Goal: Complete application form

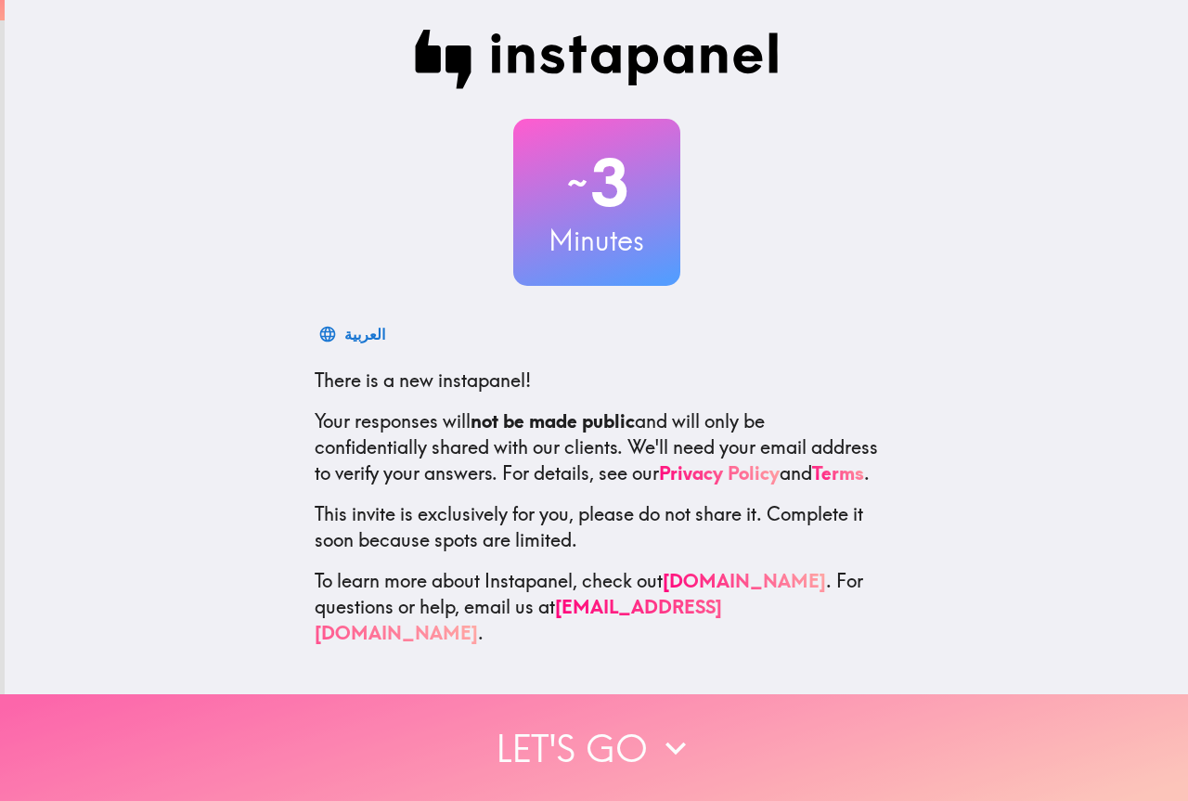
click at [557, 739] on button "Let's go" at bounding box center [594, 747] width 1188 height 107
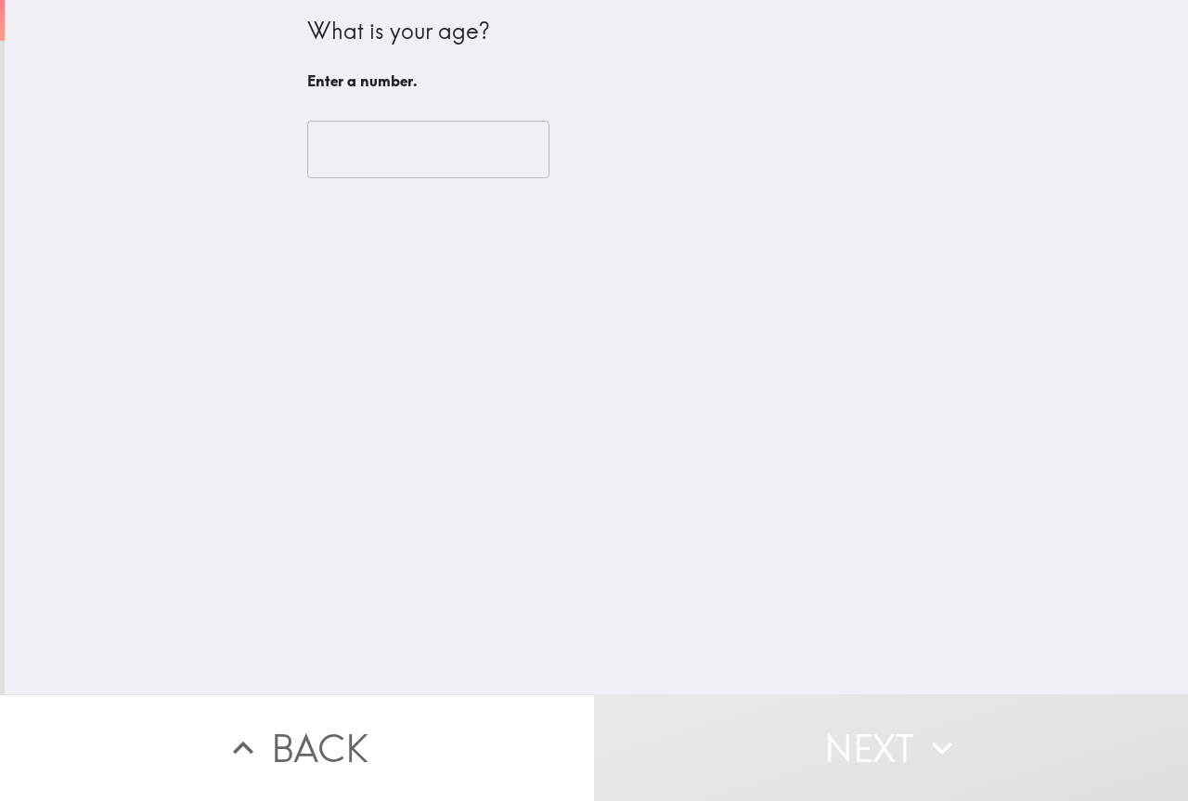
click at [447, 149] on input "number" at bounding box center [428, 150] width 242 height 58
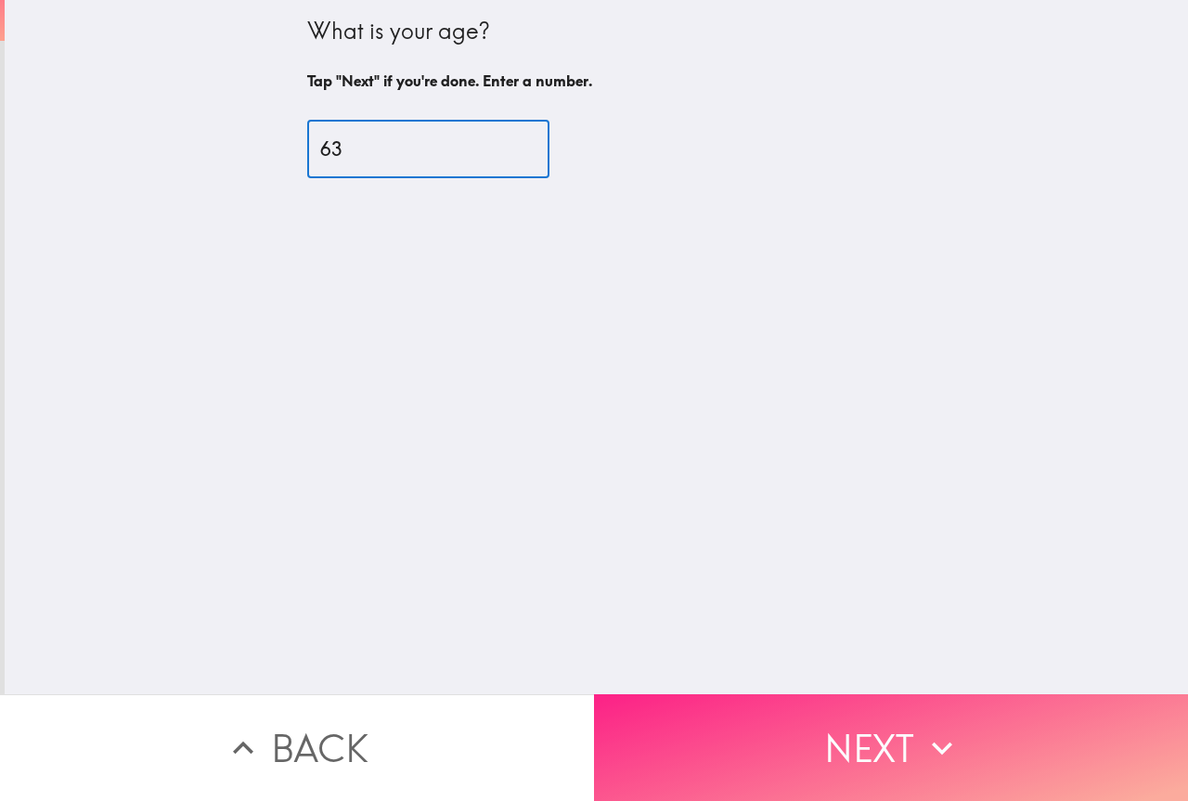
type input "63"
click at [851, 735] on button "Next" at bounding box center [891, 747] width 594 height 107
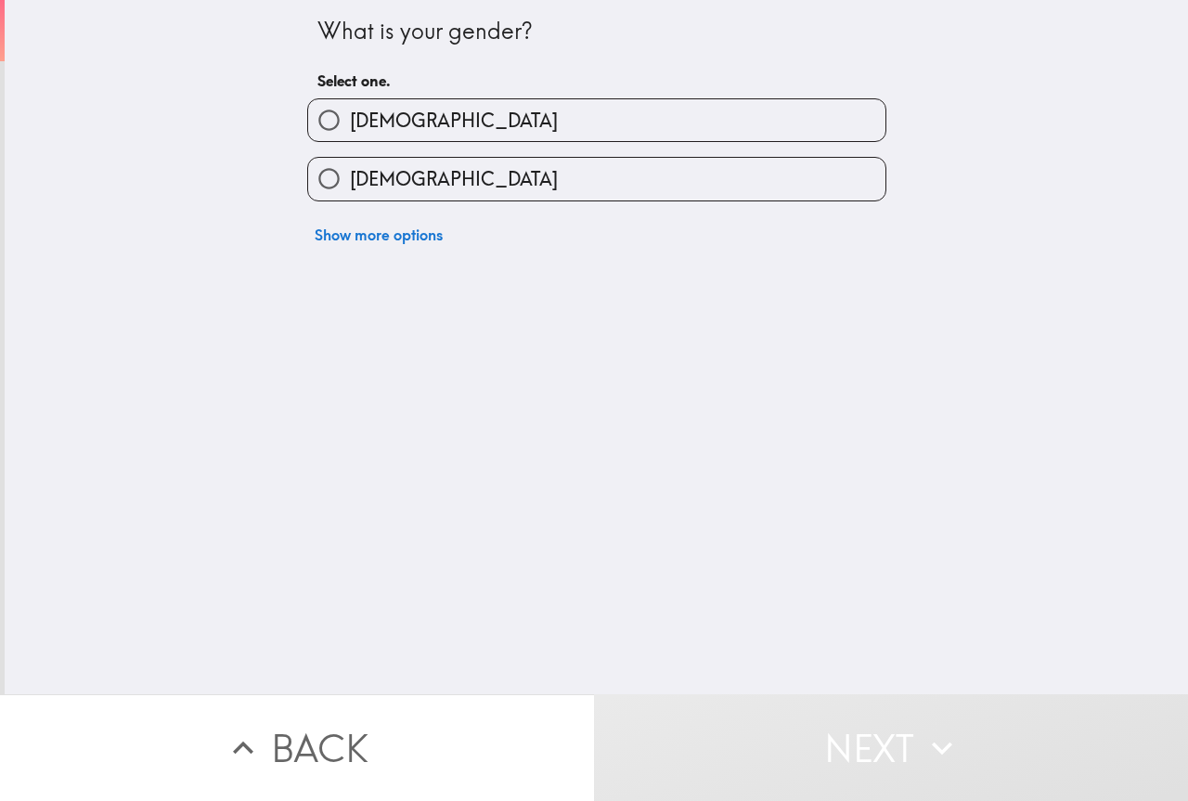
click at [594, 183] on label "[DEMOGRAPHIC_DATA]" at bounding box center [596, 179] width 577 height 42
click at [325, 174] on input "[DEMOGRAPHIC_DATA]" at bounding box center [329, 179] width 42 height 42
radio input "true"
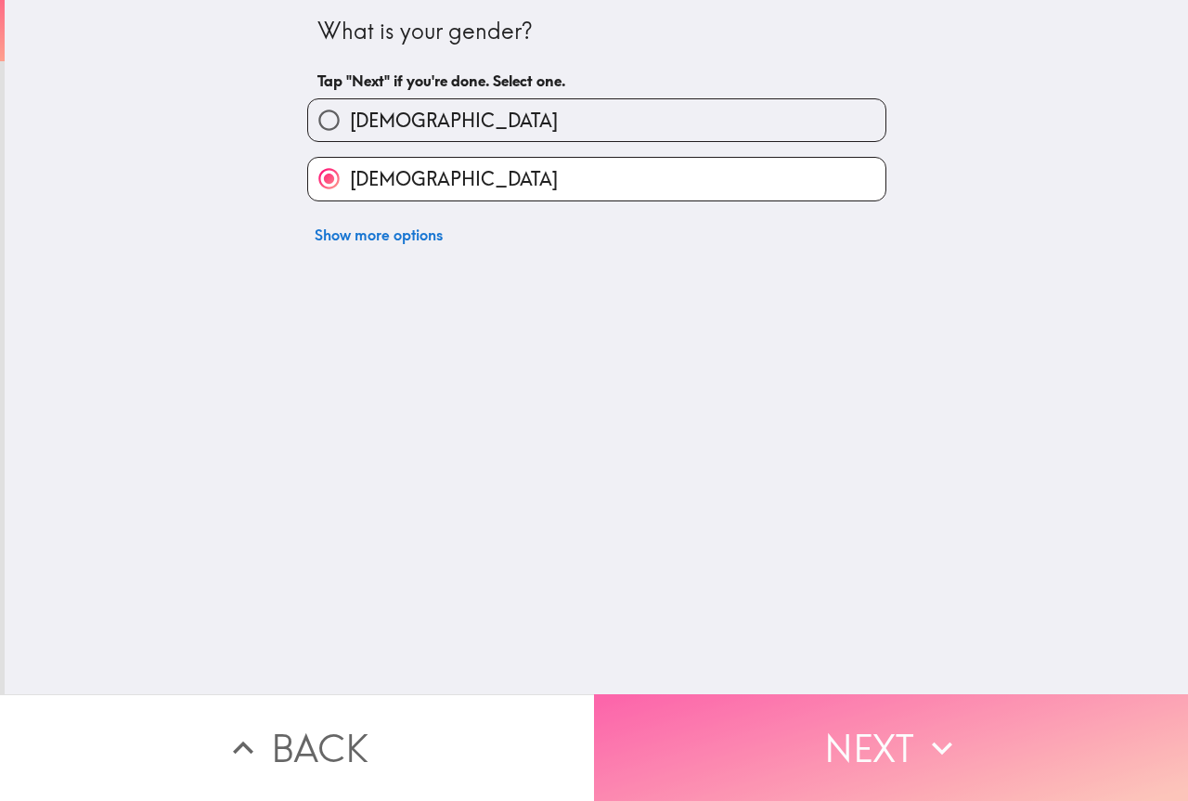
click at [876, 743] on button "Next" at bounding box center [891, 747] width 594 height 107
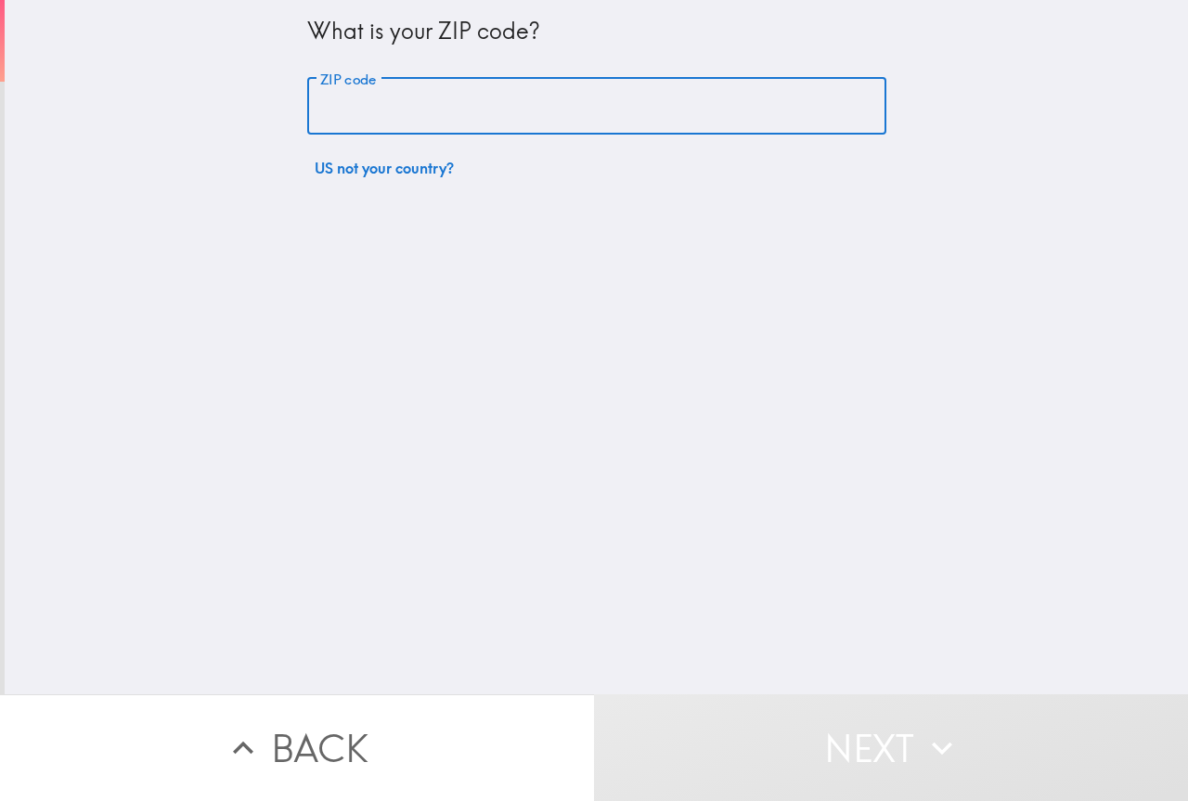
click at [508, 97] on input "ZIP code" at bounding box center [596, 107] width 579 height 58
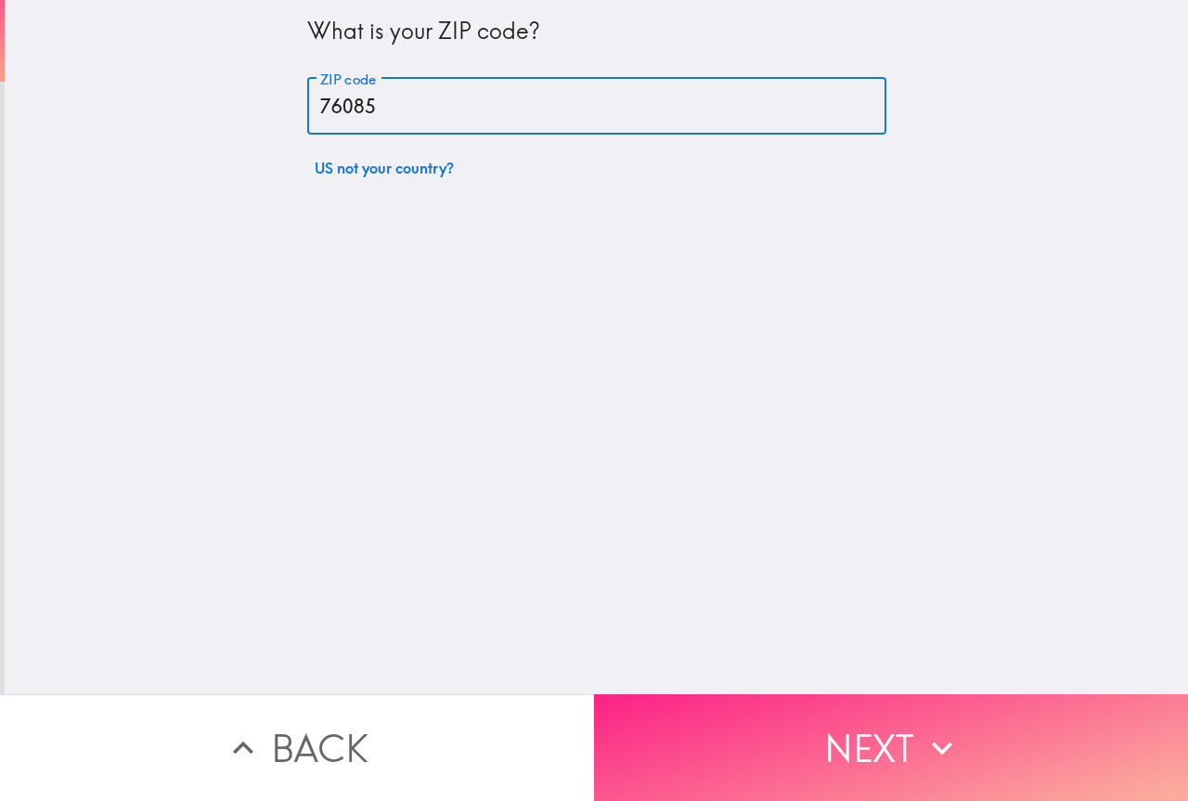
type input "76085"
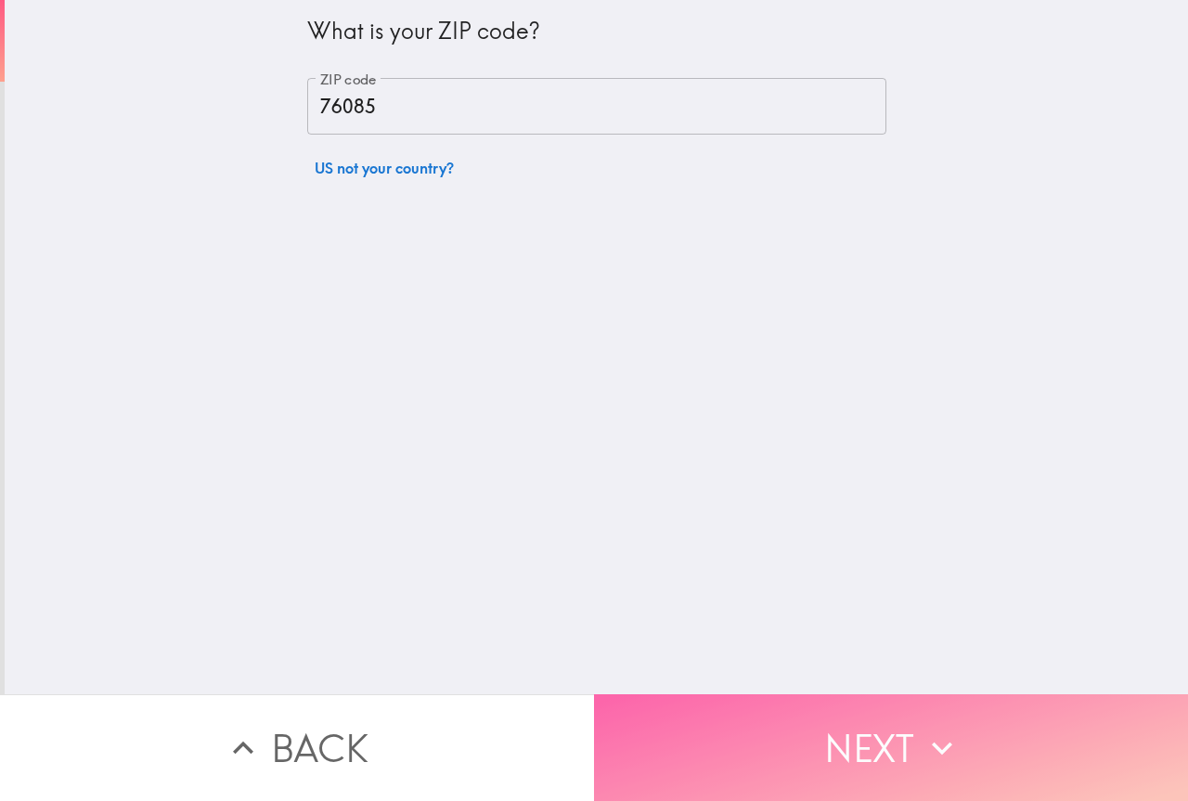
click at [882, 732] on button "Next" at bounding box center [891, 747] width 594 height 107
